Goal: Task Accomplishment & Management: Manage account settings

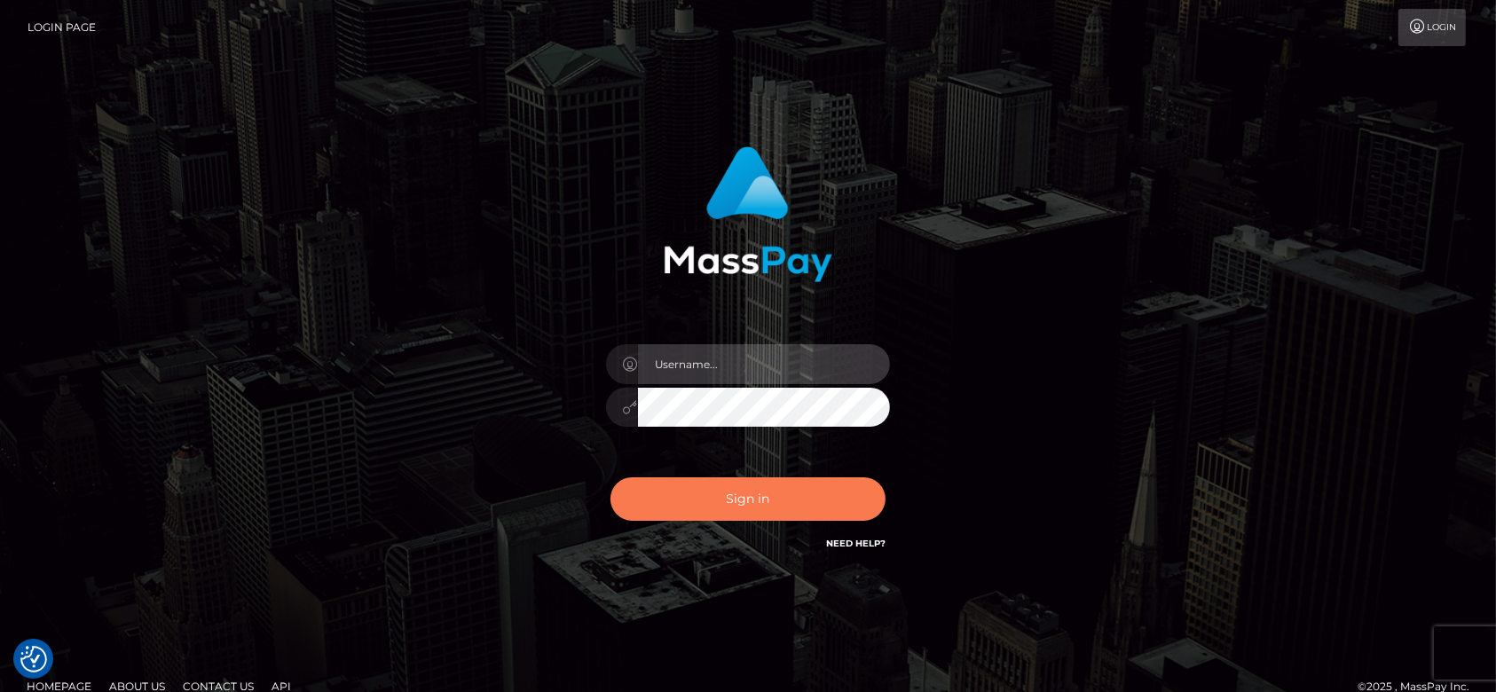
type input "fr.es"
click at [767, 486] on button "Sign in" at bounding box center [748, 499] width 275 height 43
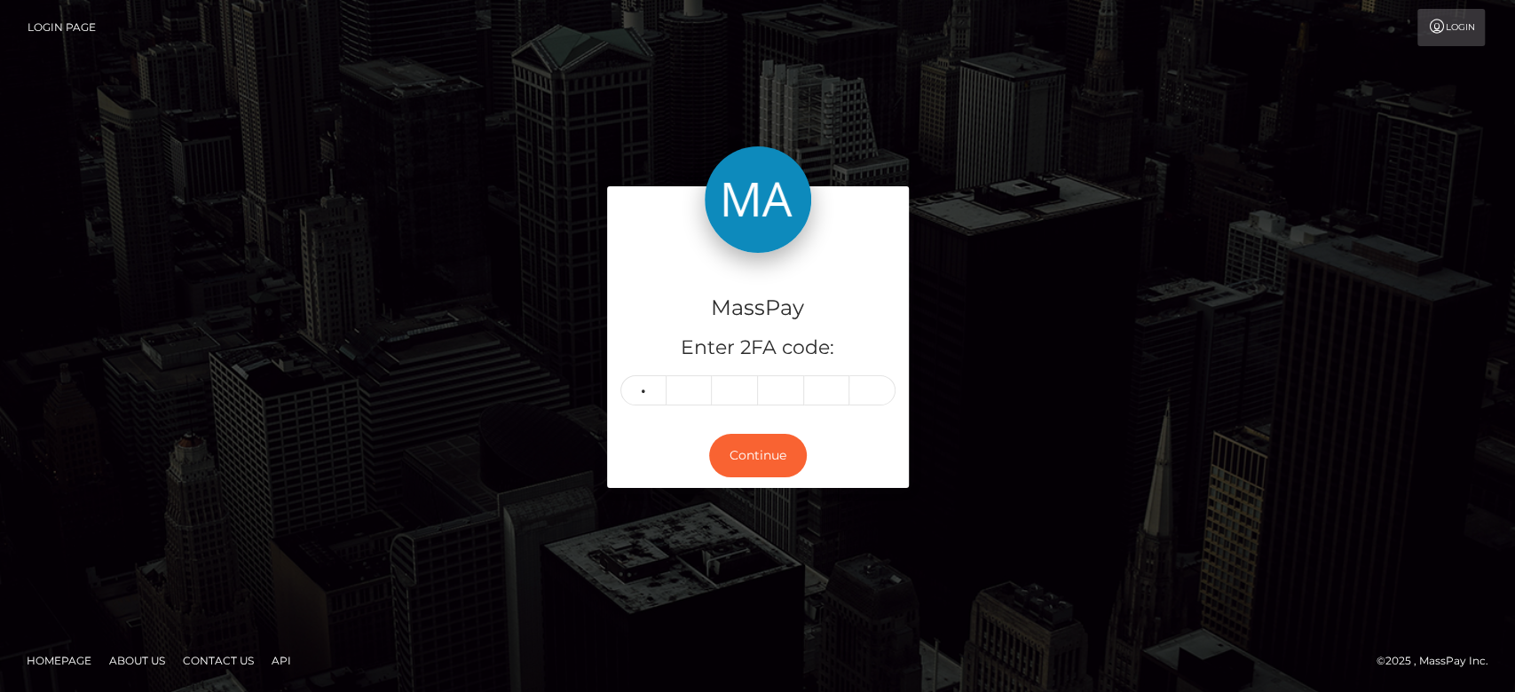
type input "6"
type input "1"
type input "7"
type input "2"
type input "7"
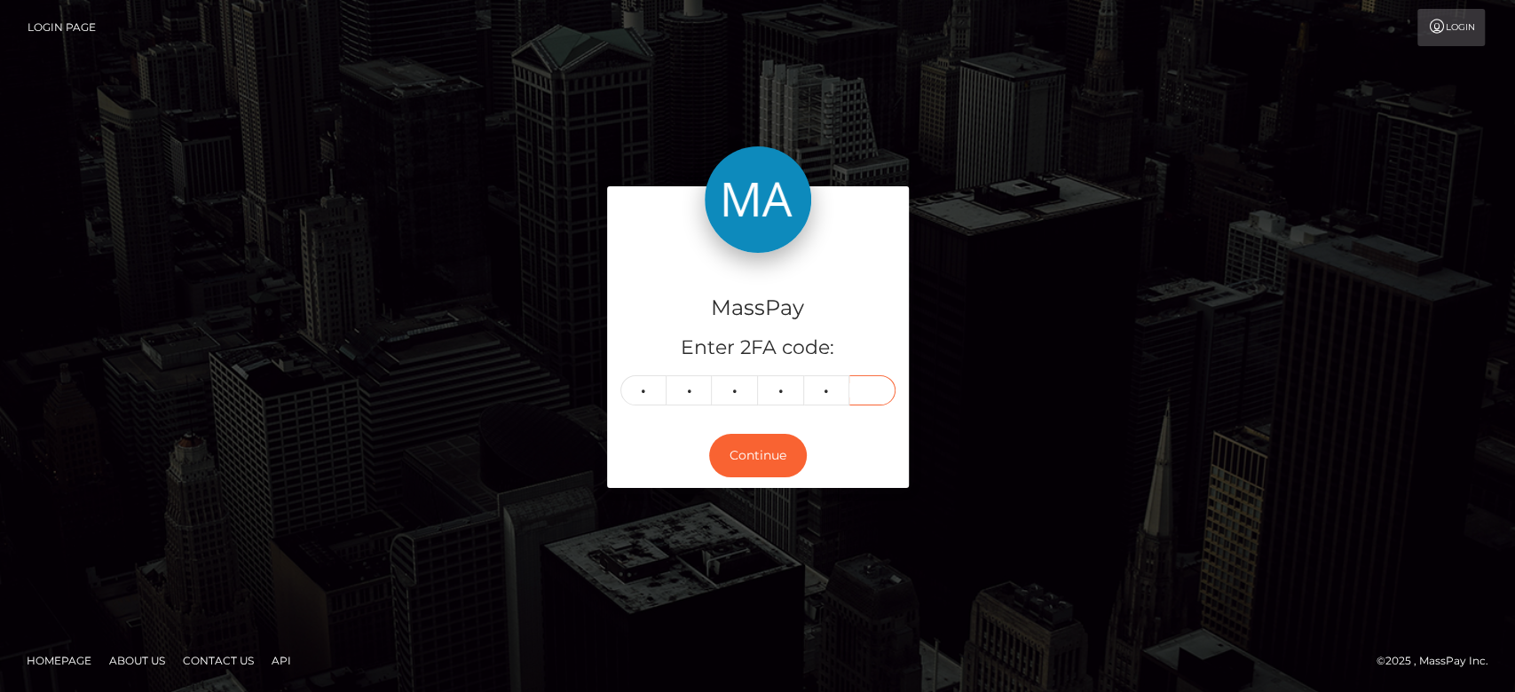
type input "8"
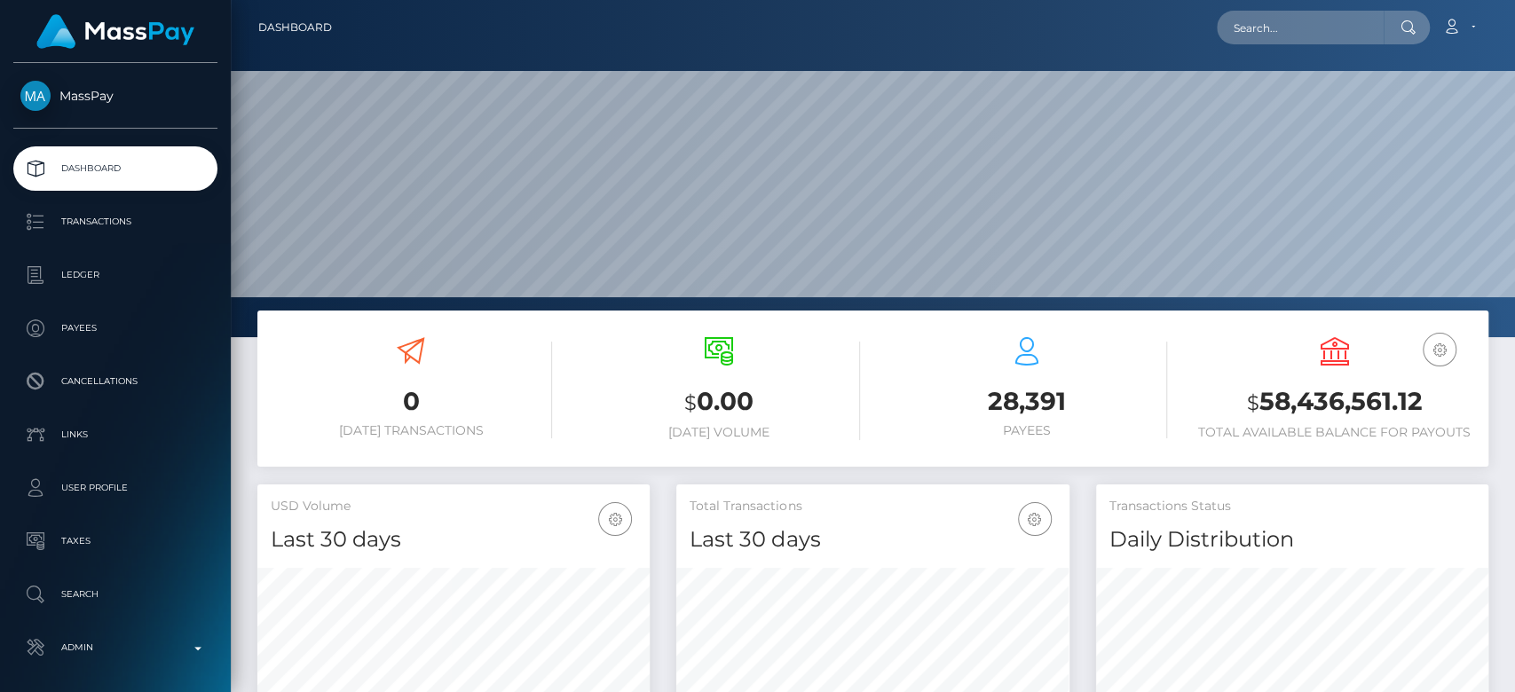
scroll to position [313, 392]
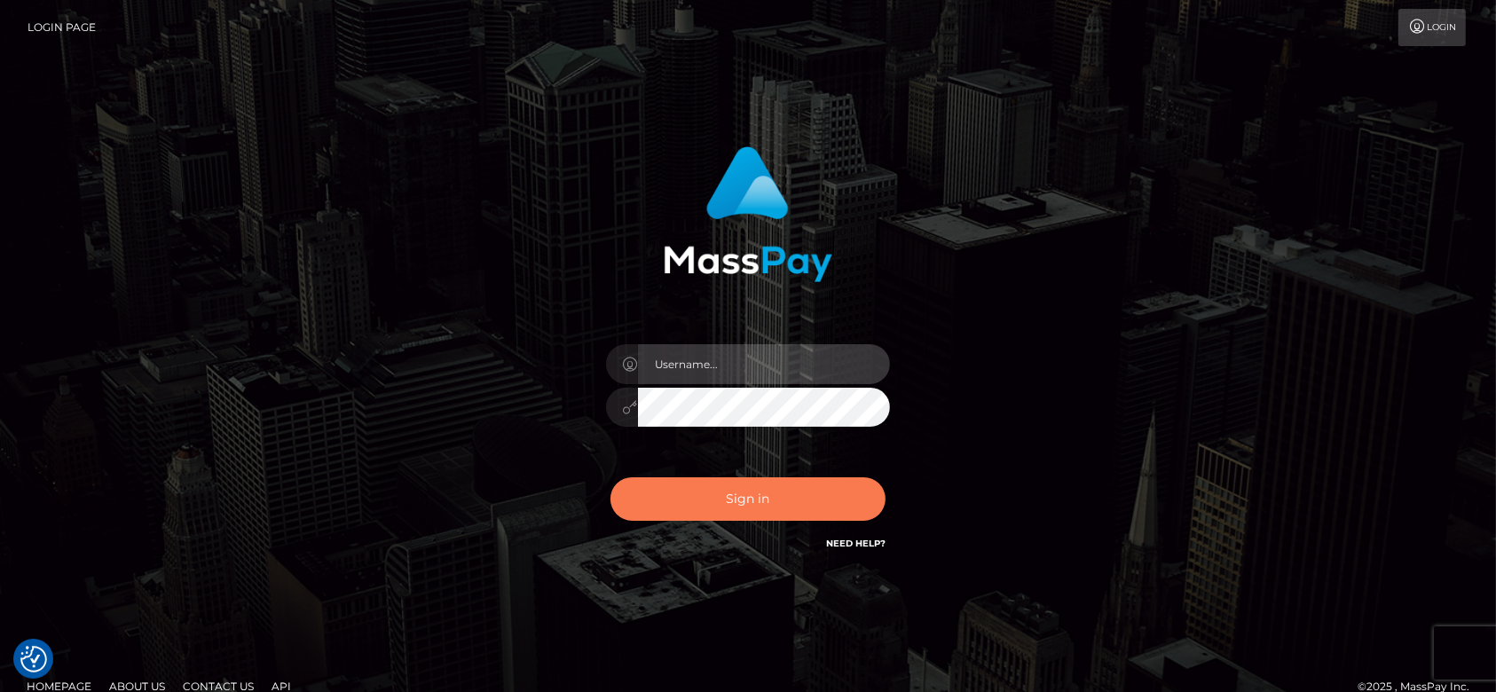
type input "fr.es"
click at [811, 500] on button "Sign in" at bounding box center [748, 499] width 275 height 43
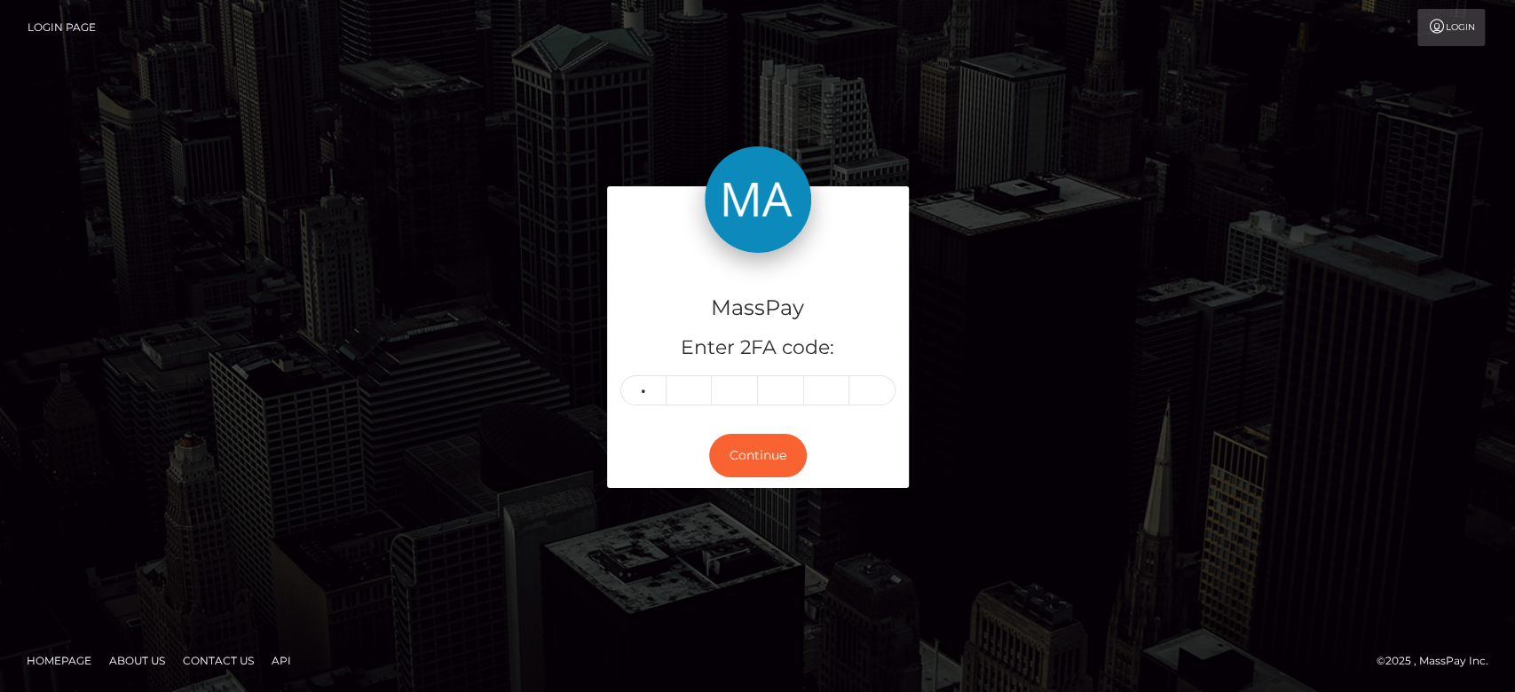
type input "2"
type input "5"
type input "3"
type input "7"
type input "2"
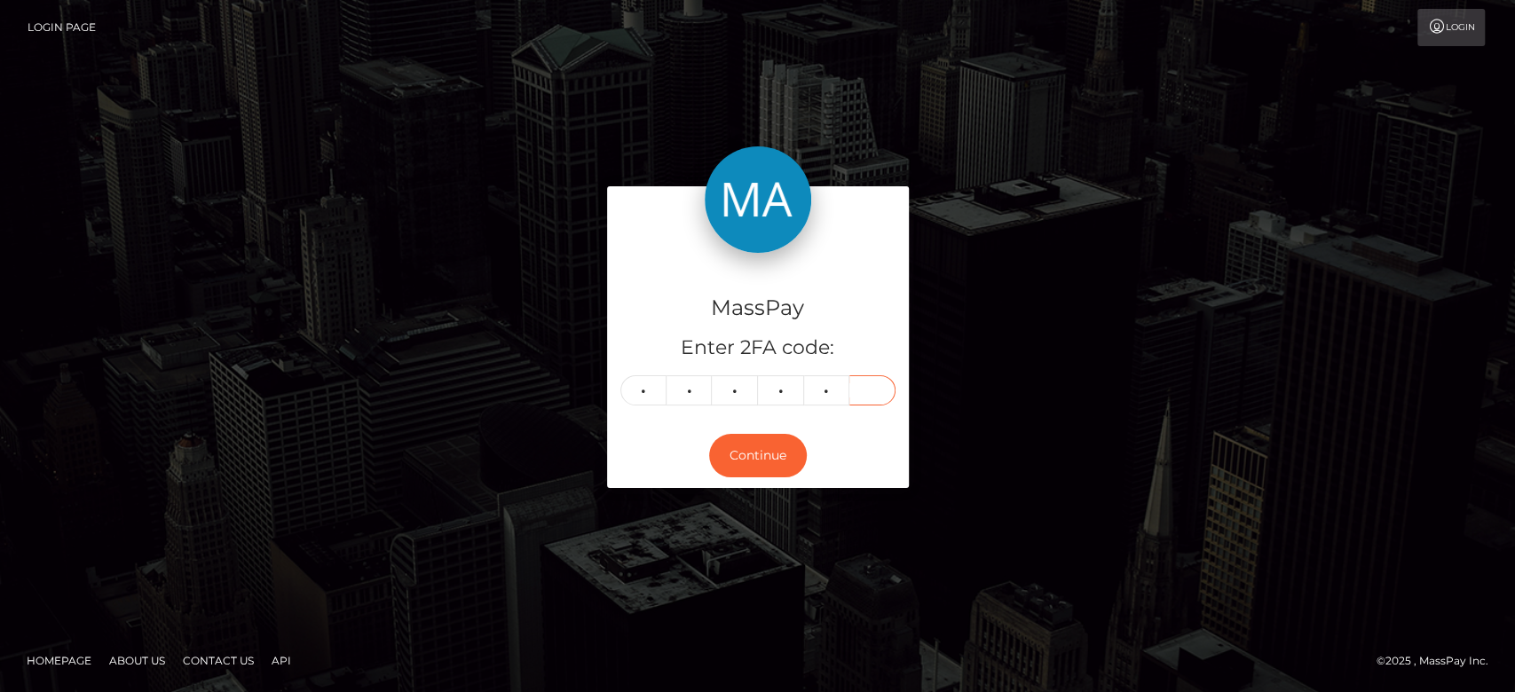
type input "5"
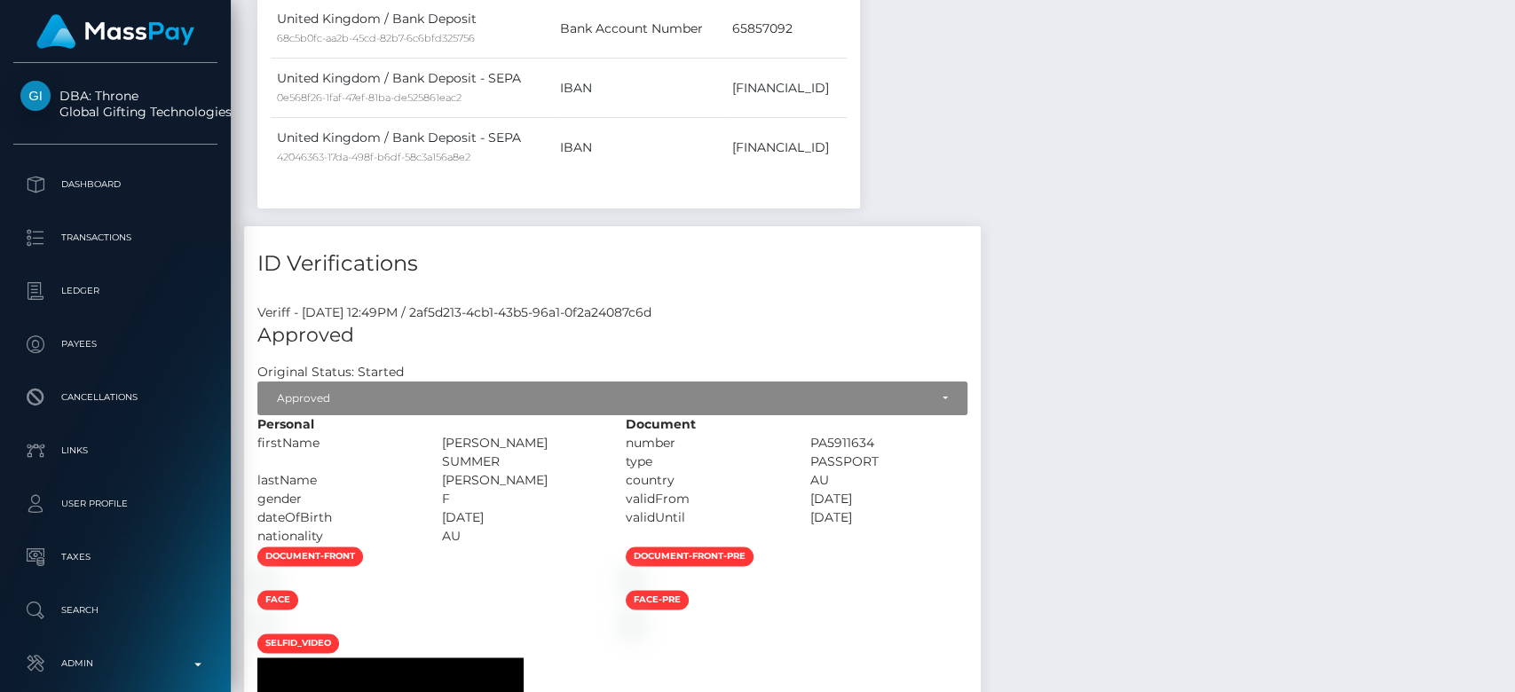
scroll to position [1051, 0]
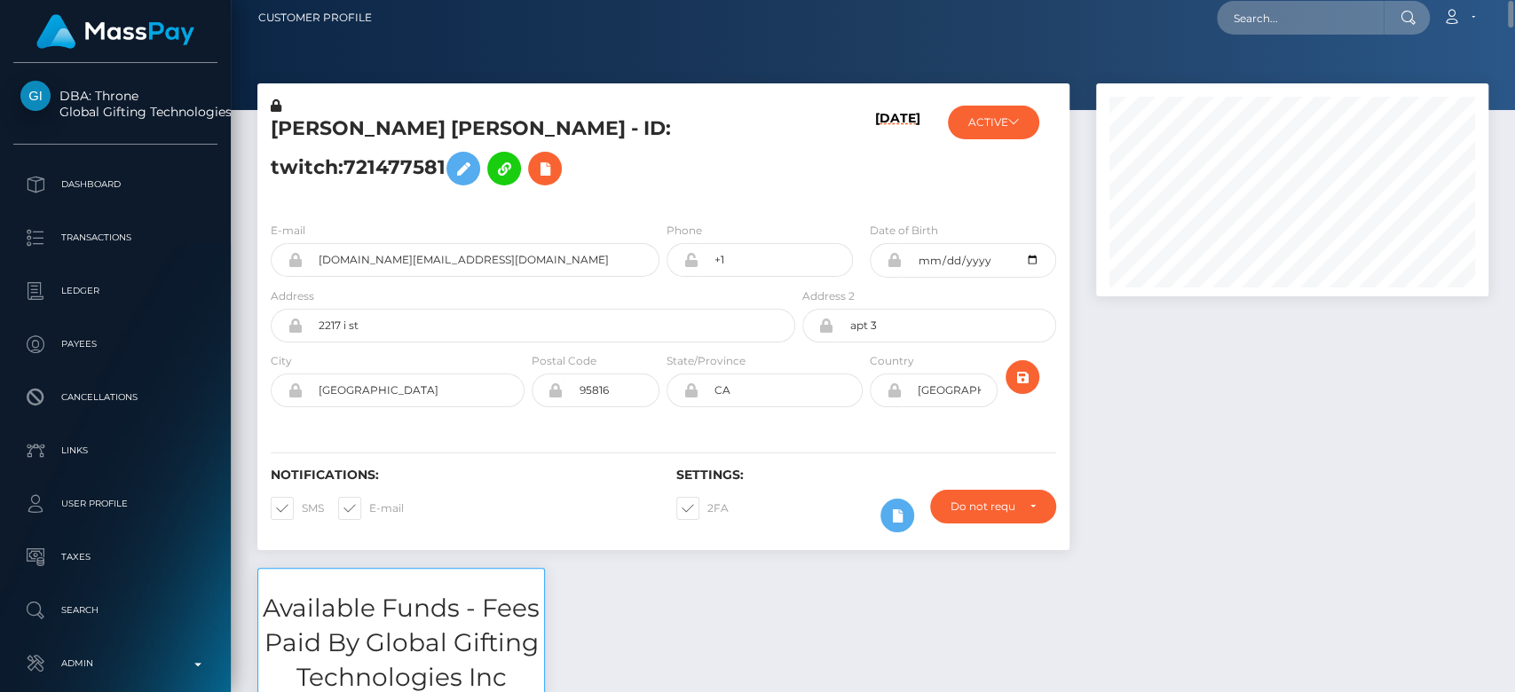
scroll to position [11, 0]
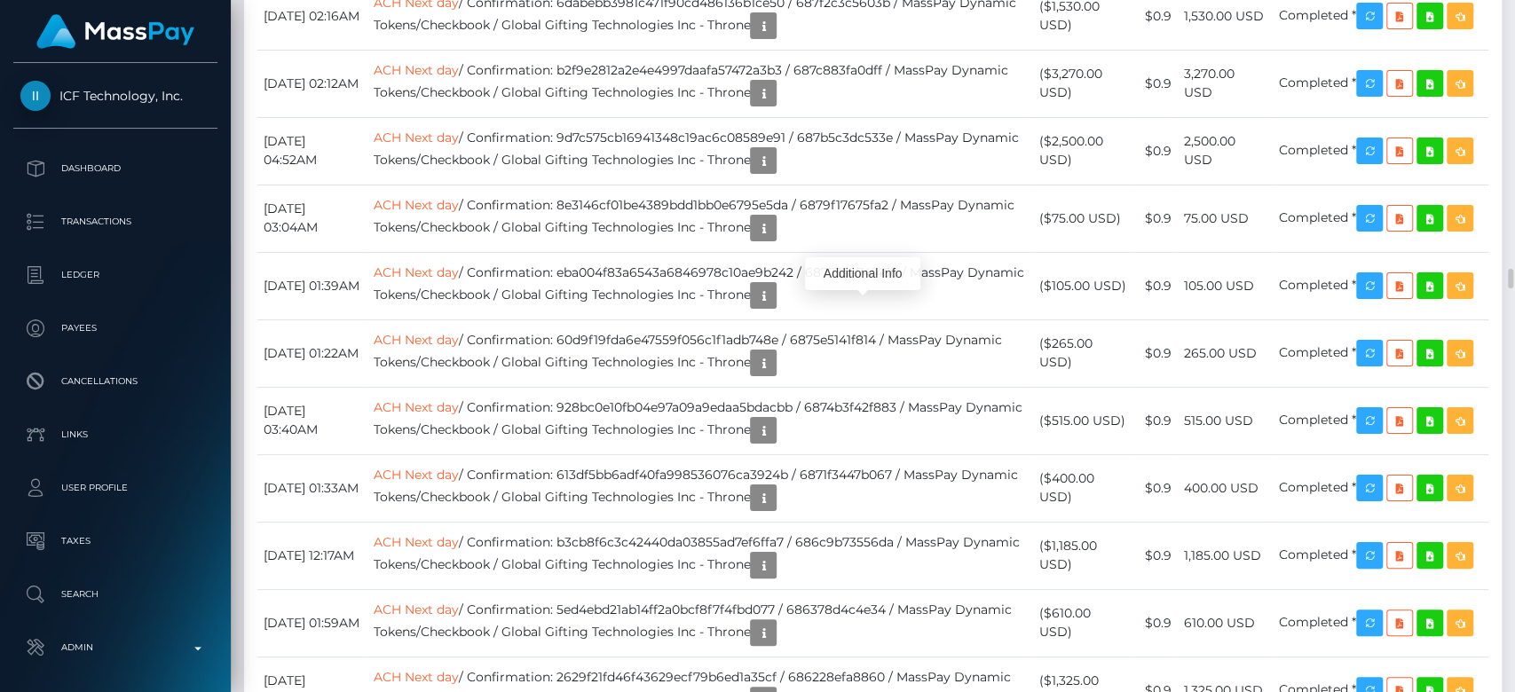
scroll to position [9544, 0]
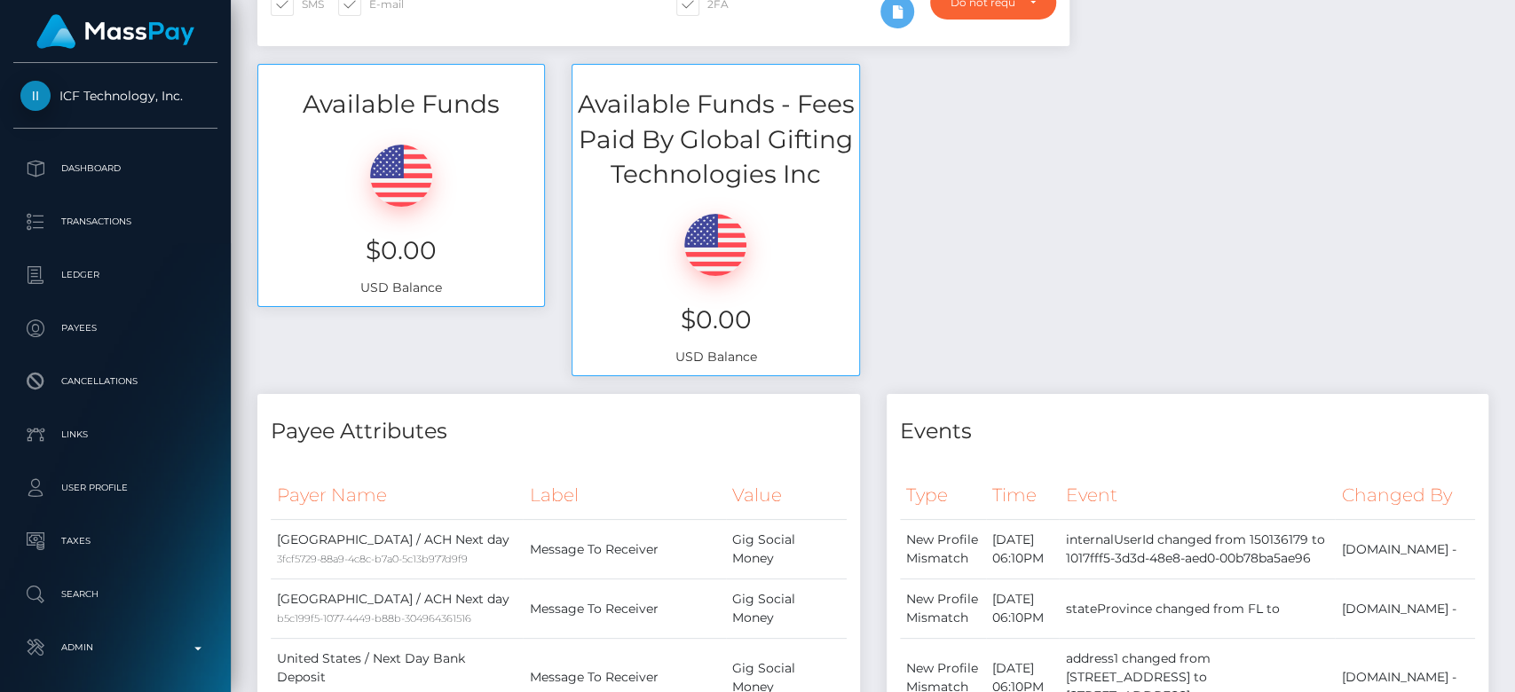
scroll to position [0, 0]
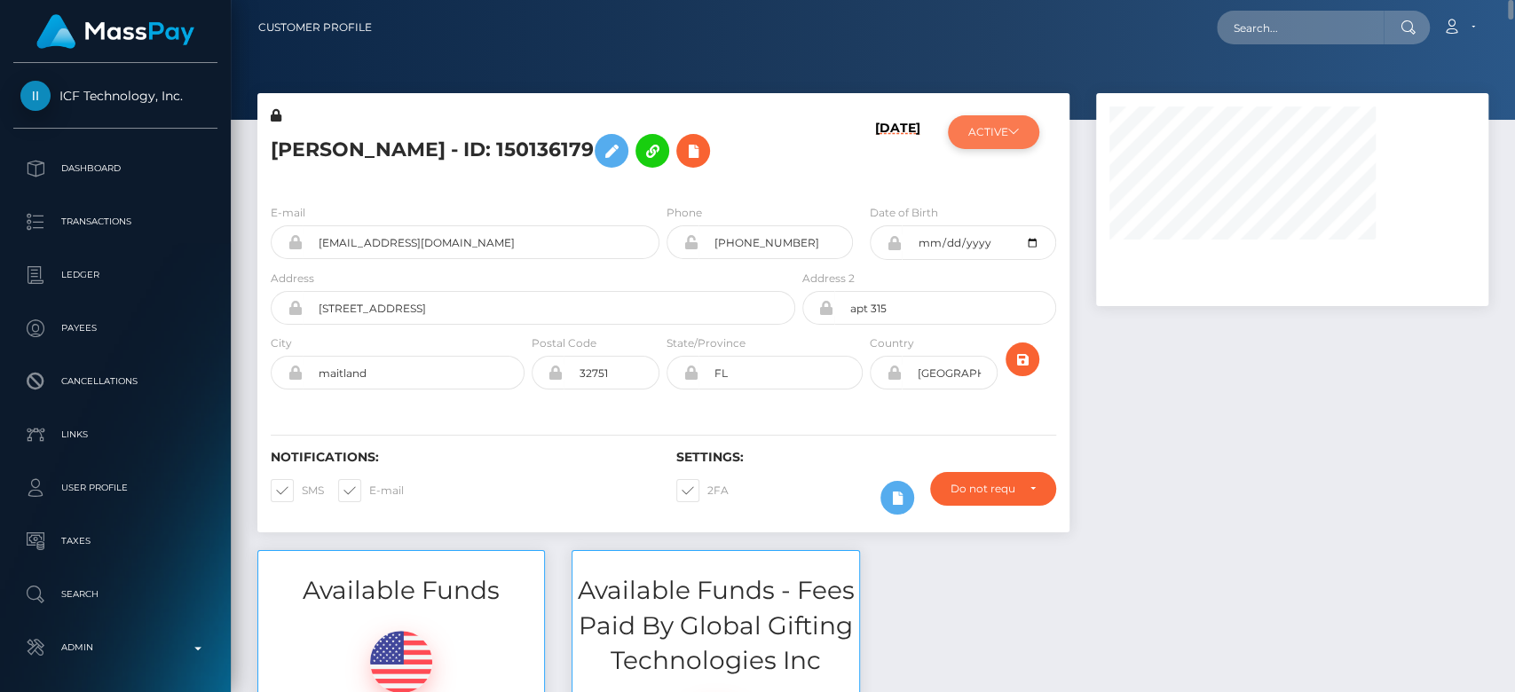
click at [987, 130] on button "ACTIVE" at bounding box center [993, 132] width 91 height 34
click at [994, 129] on button "ACTIVE" at bounding box center [993, 132] width 91 height 34
click at [1022, 136] on button "ACTIVE" at bounding box center [993, 132] width 91 height 34
click at [1030, 125] on button "ACTIVE" at bounding box center [993, 132] width 91 height 34
drag, startPoint x: 470, startPoint y: 245, endPoint x: 307, endPoint y: 250, distance: 162.5
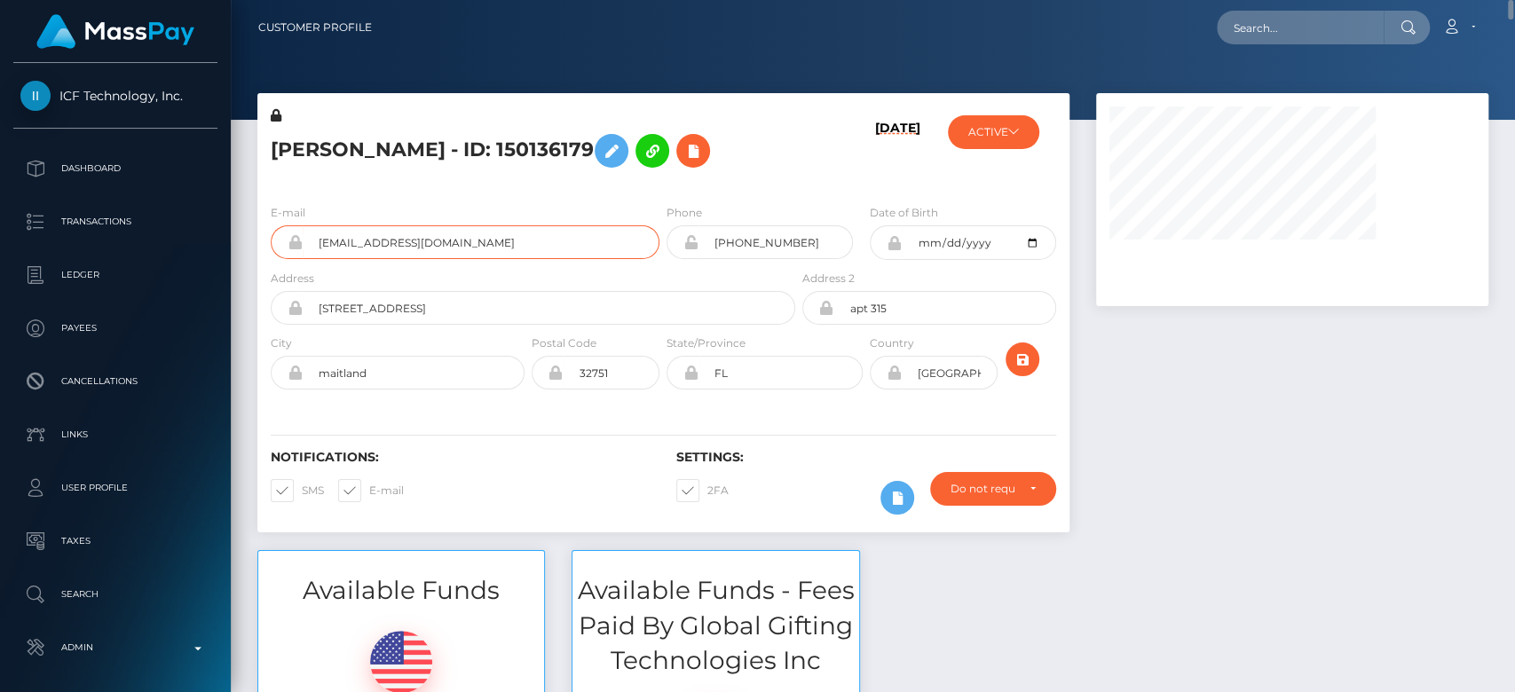
click at [307, 250] on input "troygreenxo@gmail.com" at bounding box center [481, 242] width 357 height 34
click at [1023, 128] on button "ACTIVE" at bounding box center [993, 132] width 91 height 34
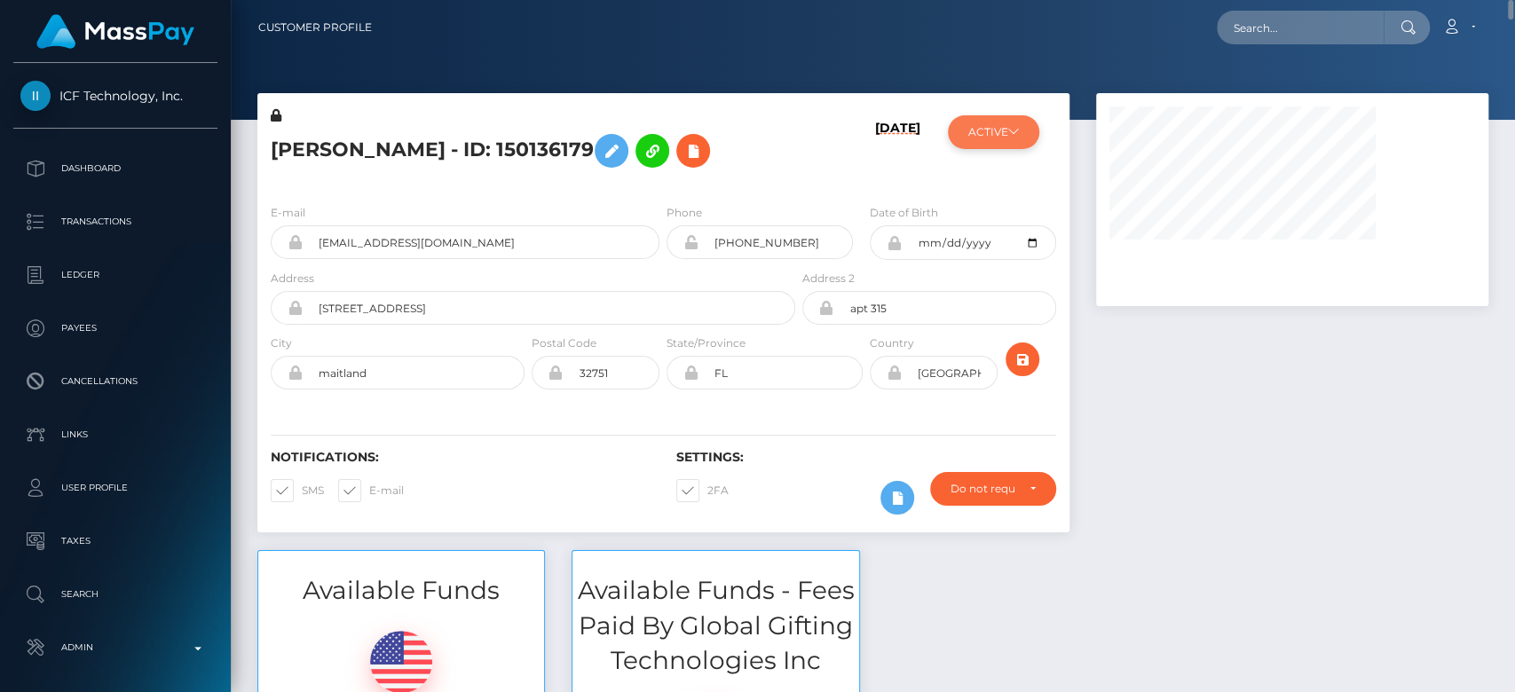
click at [1023, 128] on button "ACTIVE" at bounding box center [993, 132] width 91 height 34
paste input "troygreenxo@gmail.com"
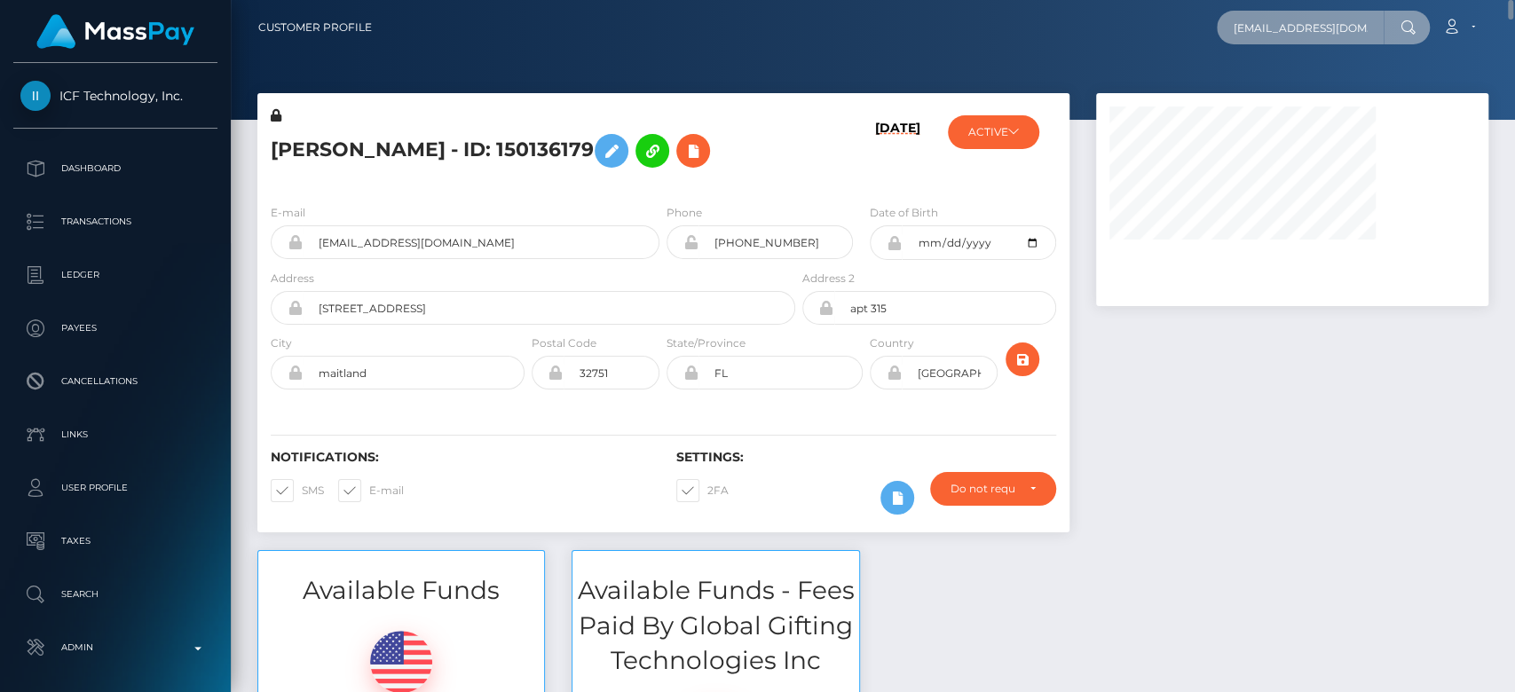
click at [1264, 23] on input "troygreenxo@gmail.com" at bounding box center [1300, 28] width 167 height 34
type input "troygreenxo@gmail.com"
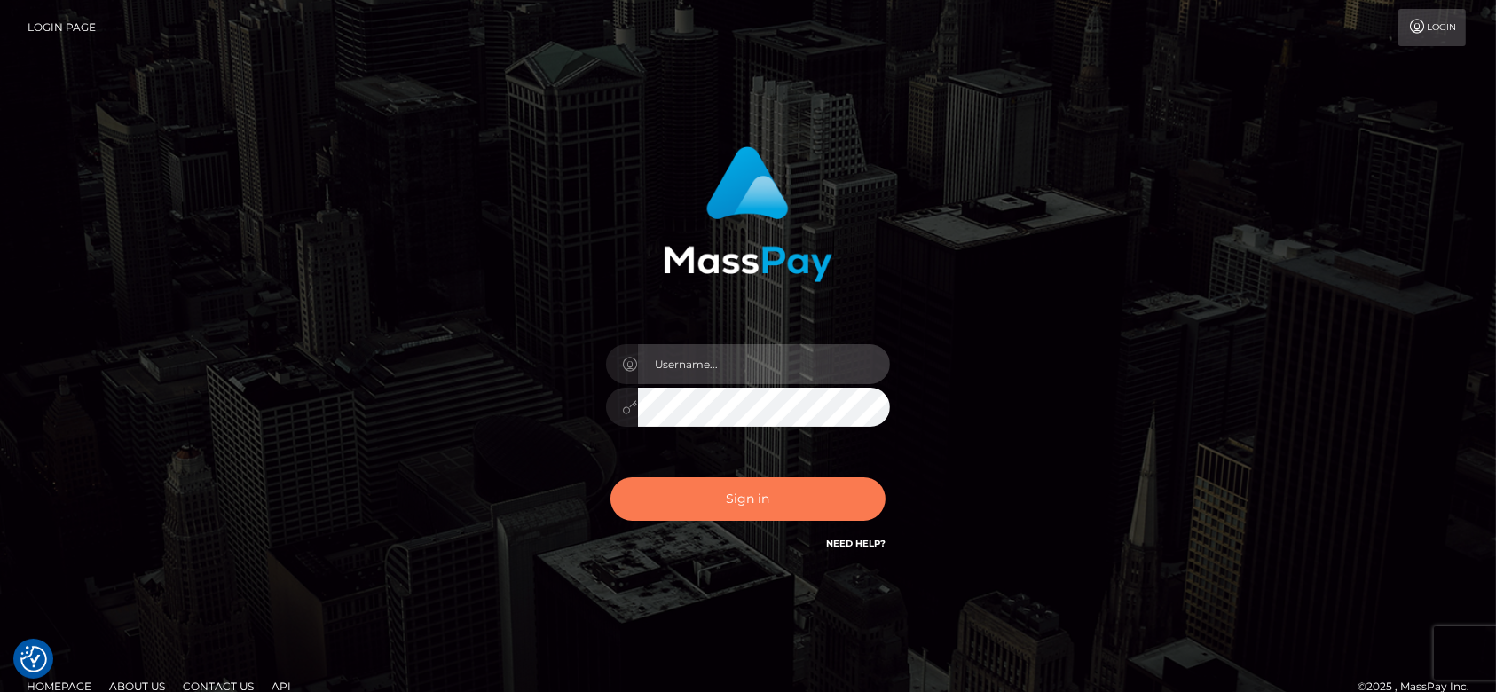
type input "[DOMAIN_NAME]"
click at [707, 480] on button "Sign in" at bounding box center [748, 499] width 275 height 43
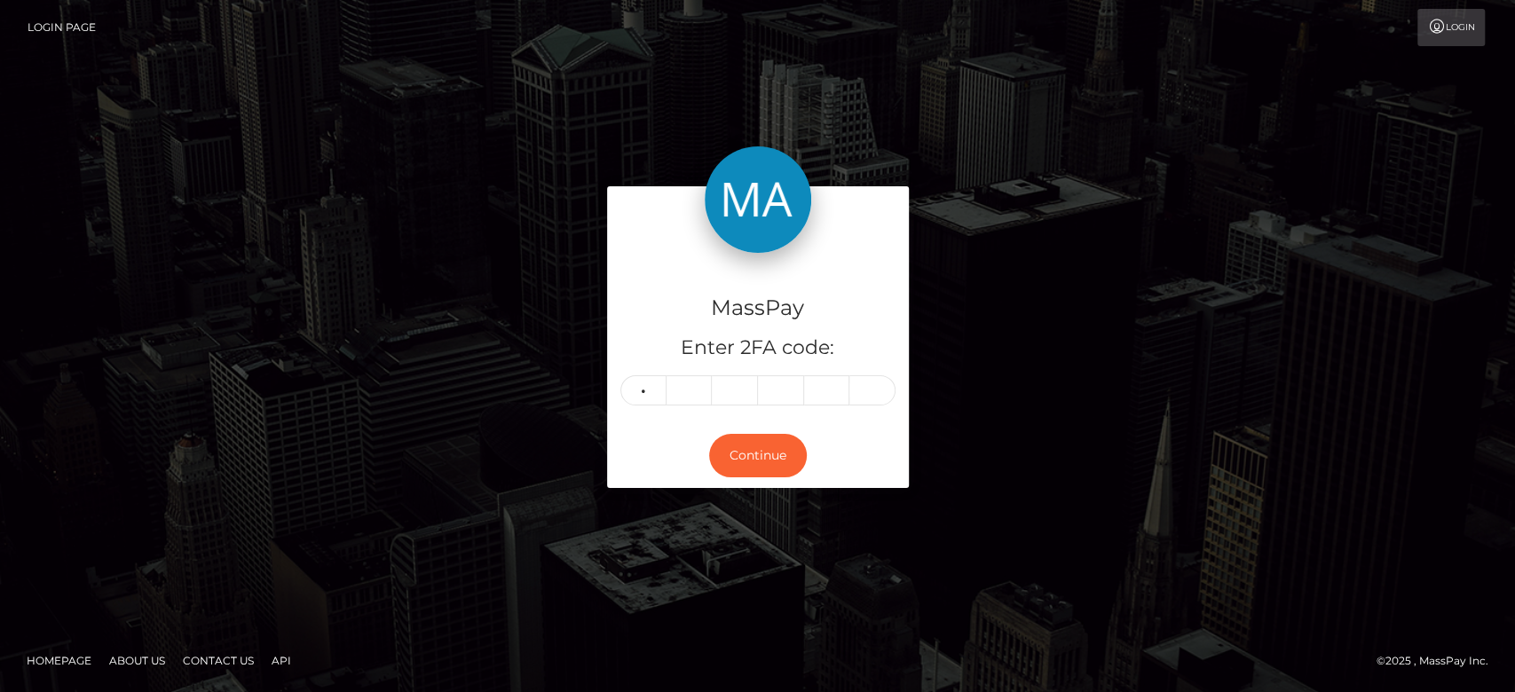
type input "7"
type input "9"
type input "1"
type input "8"
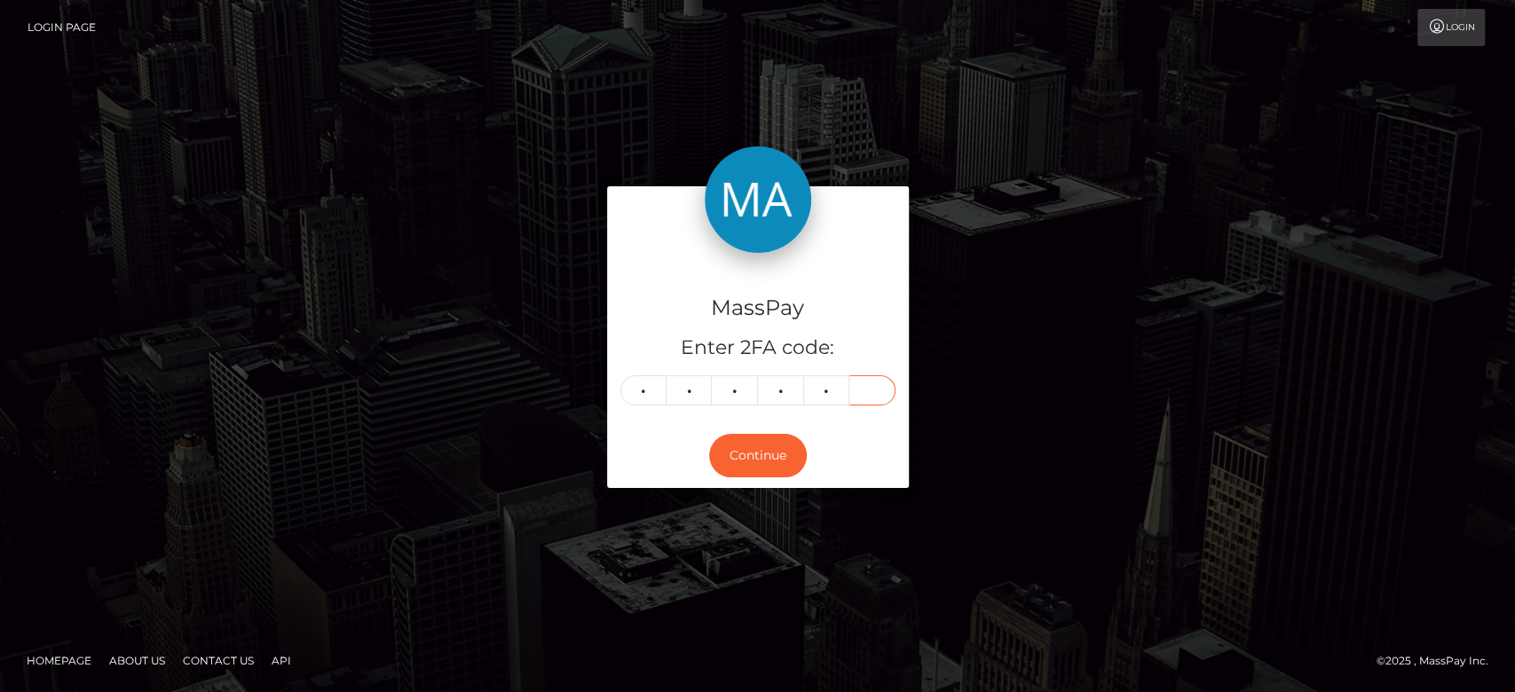
type input "0"
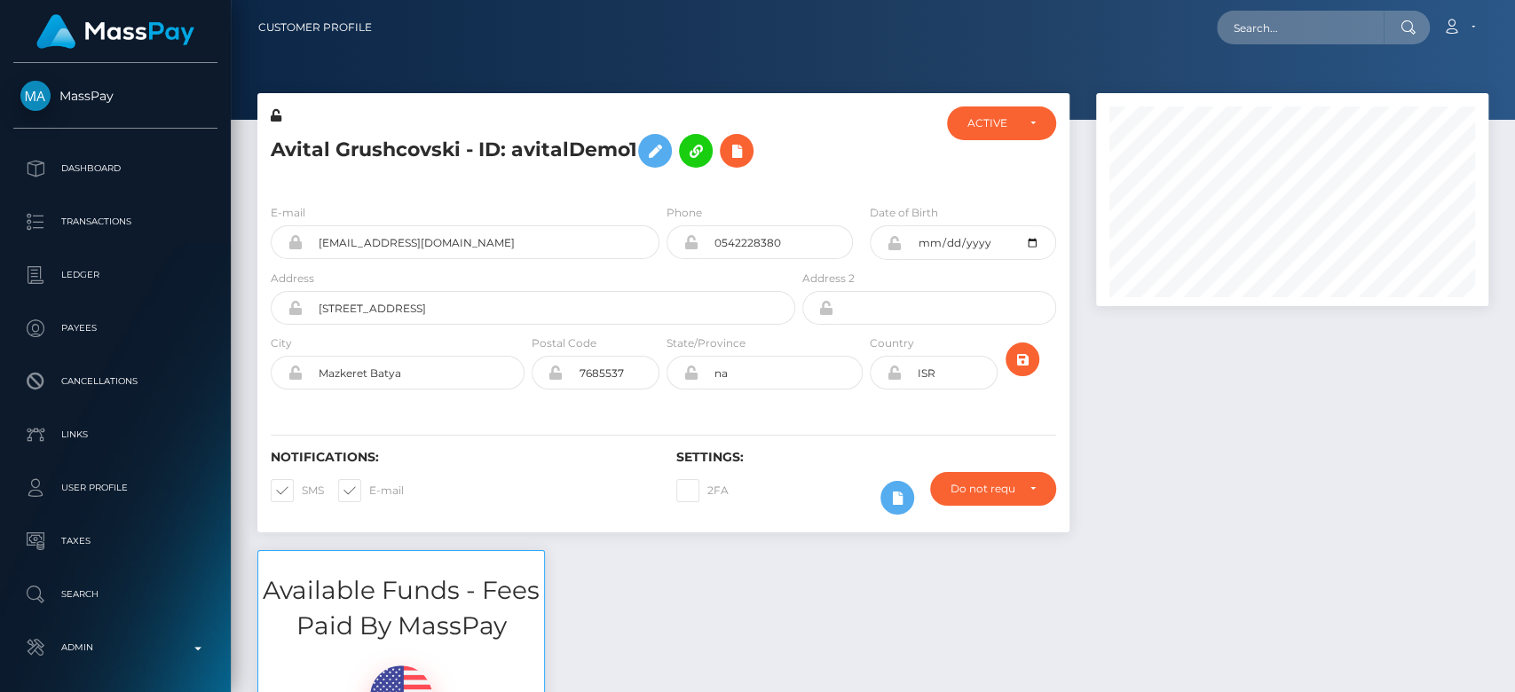
scroll to position [213, 392]
click at [1030, 129] on div "ACTIVE" at bounding box center [1000, 123] width 67 height 14
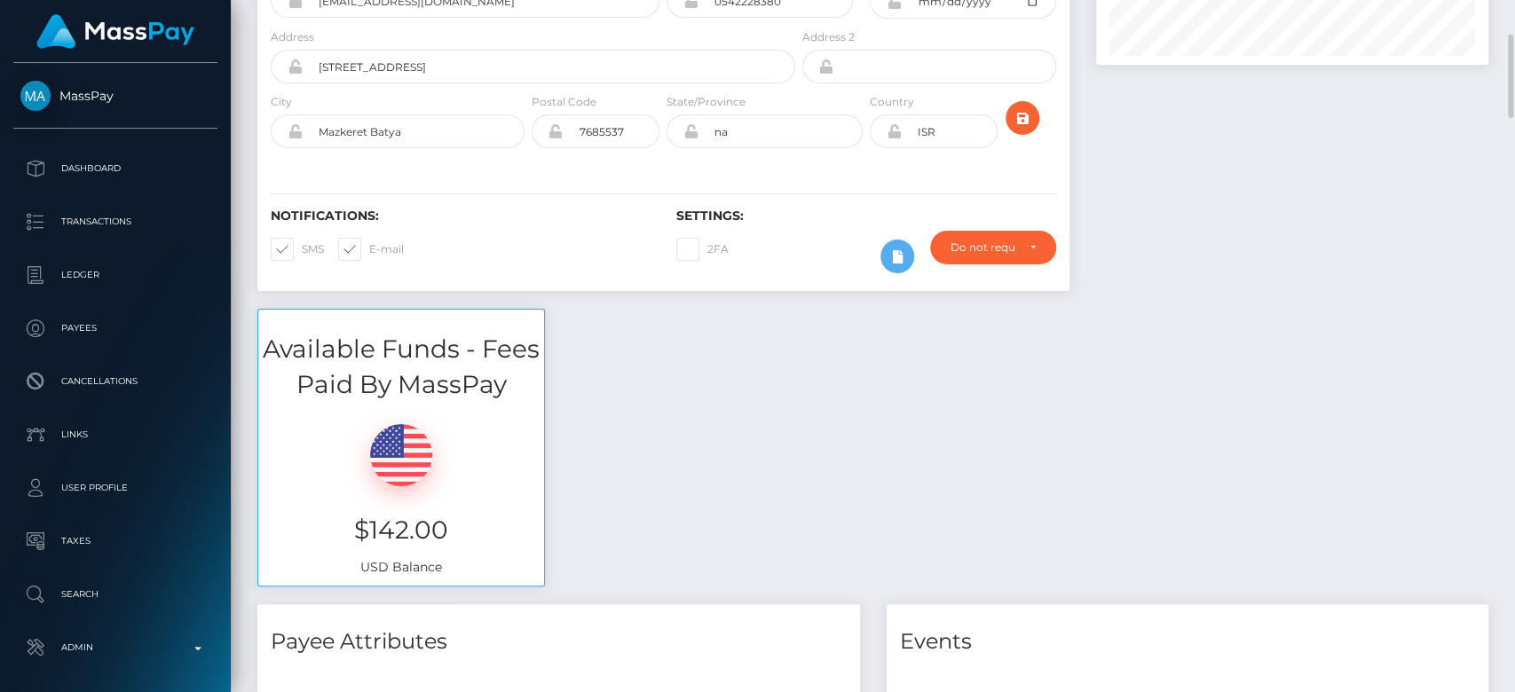
scroll to position [0, 0]
